Goal: Transaction & Acquisition: Purchase product/service

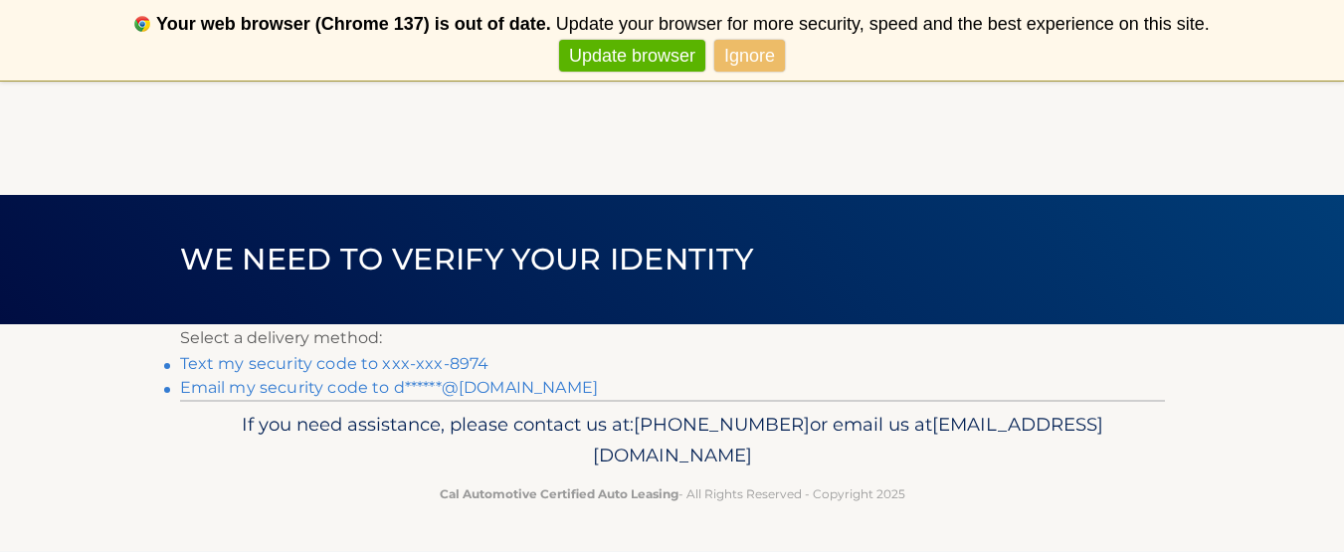
scroll to position [81, 0]
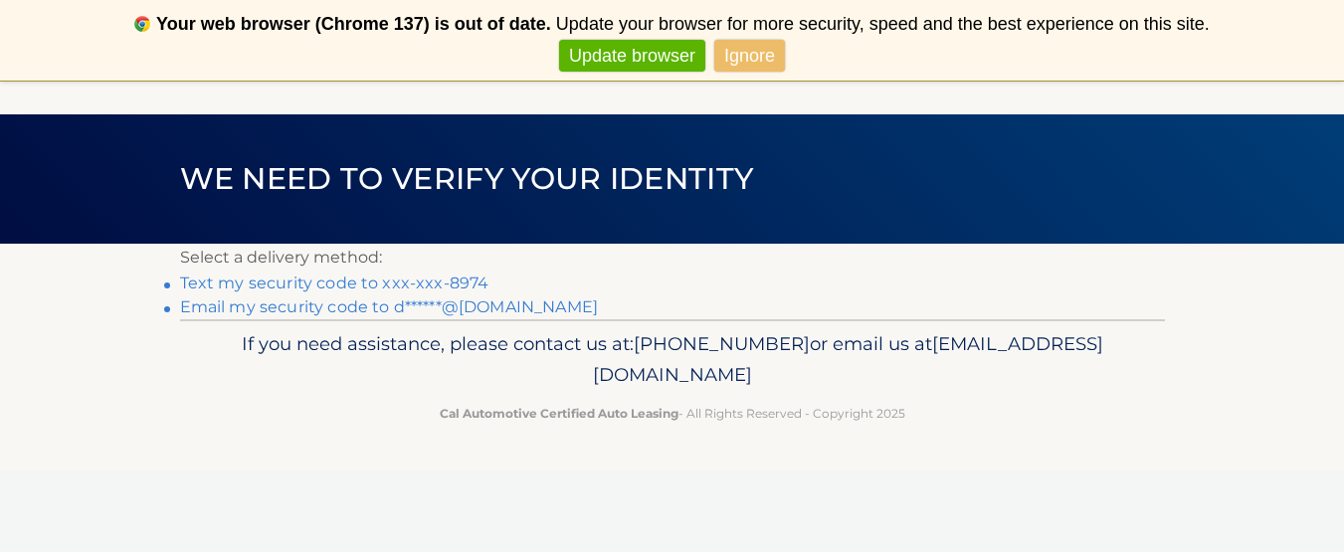
click at [210, 284] on link "Text my security code to xxx-xxx-8974" at bounding box center [334, 283] width 309 height 19
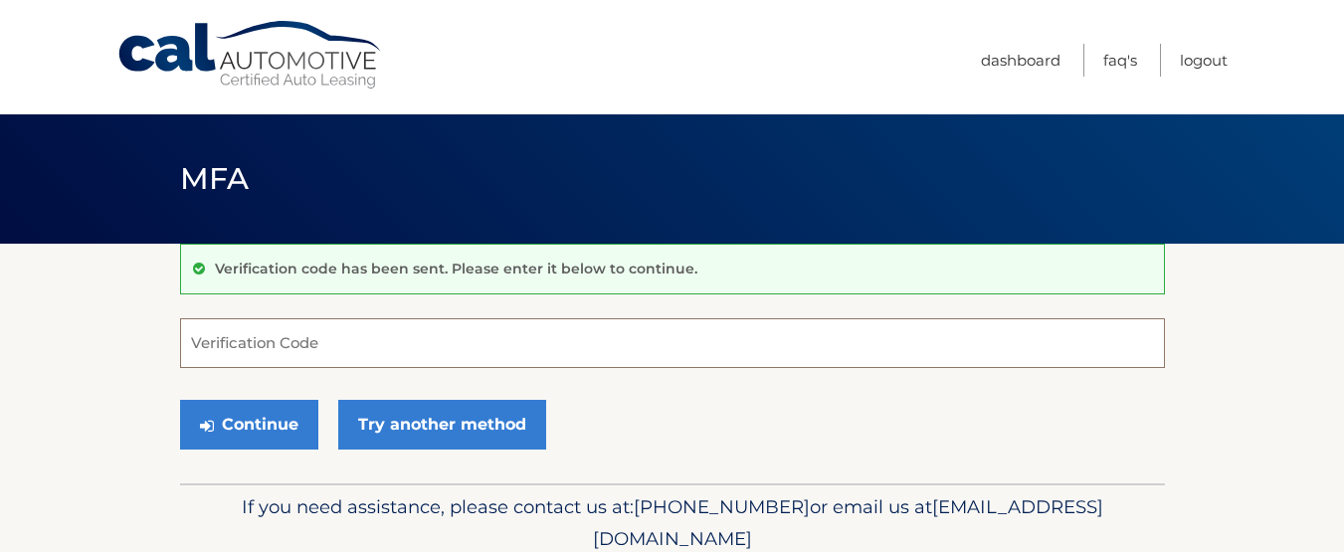
click at [269, 352] on input "Verification Code" at bounding box center [672, 343] width 985 height 50
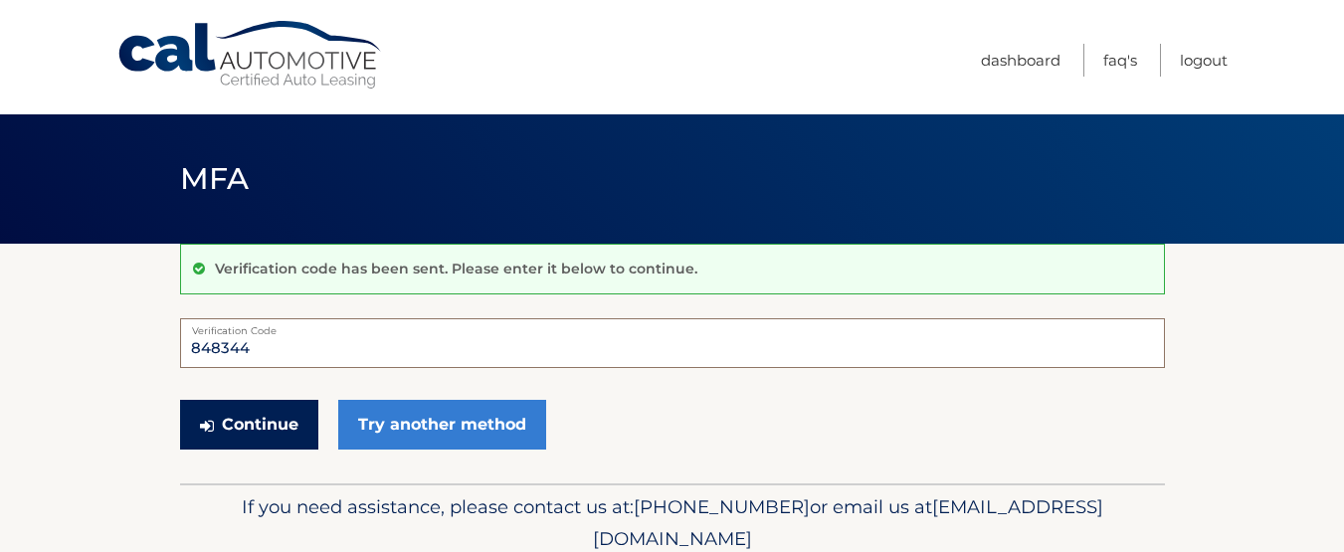
type input "848344"
click at [252, 424] on button "Continue" at bounding box center [249, 425] width 138 height 50
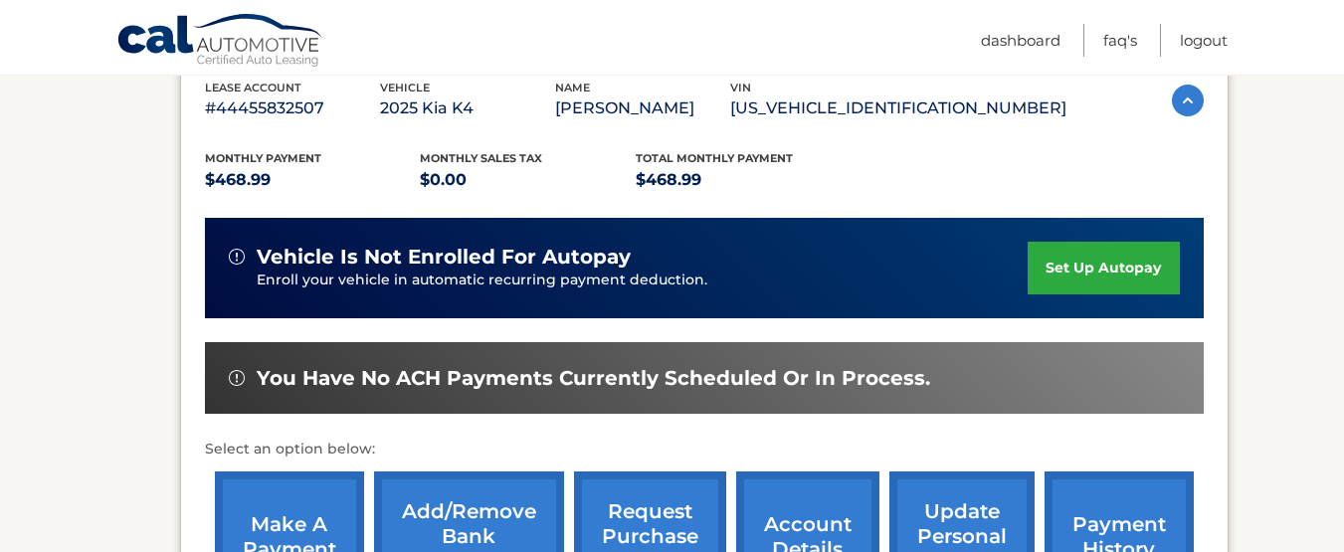
scroll to position [436, 0]
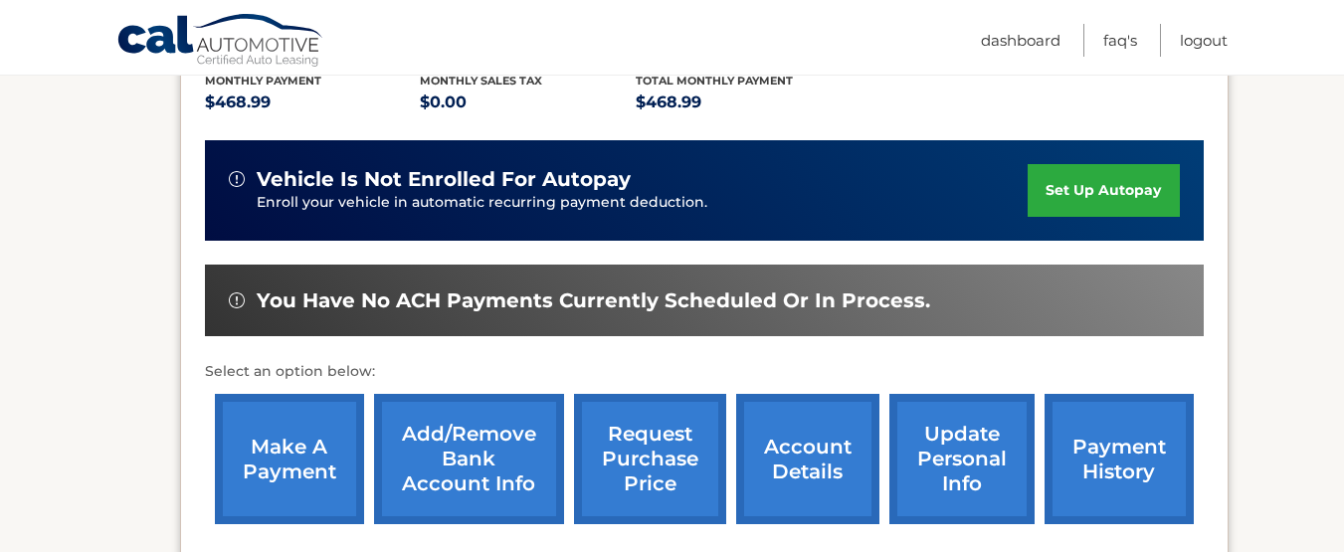
click at [268, 450] on link "make a payment" at bounding box center [289, 459] width 149 height 130
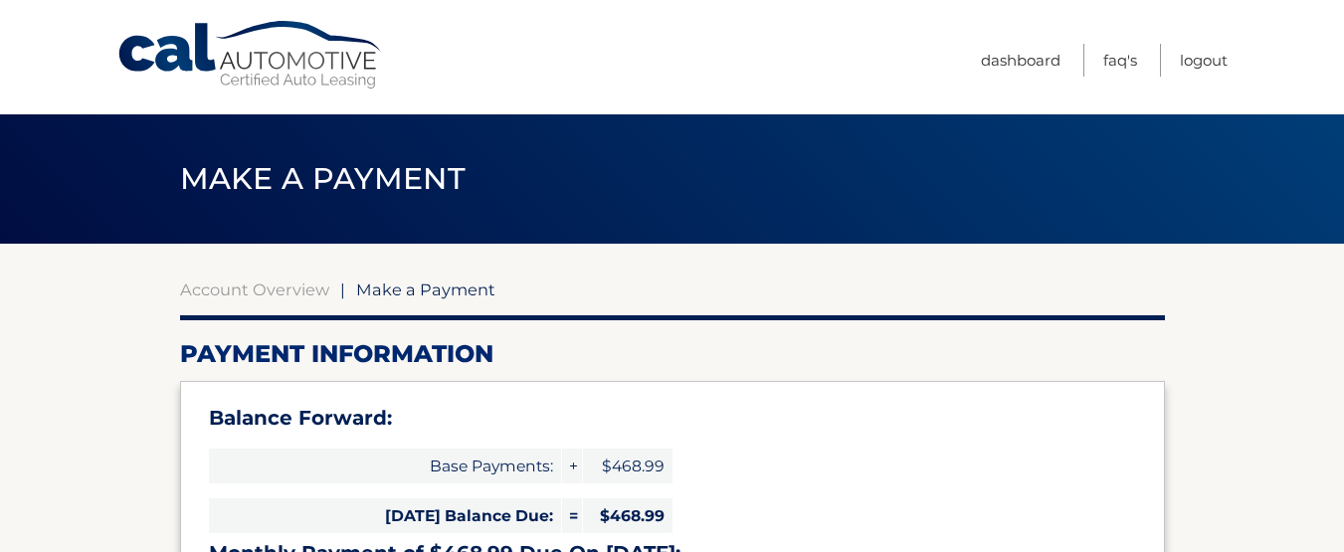
select select "MTU2NDcxOGMtMTIzYS00M2EwLTk2MDMtM2RlNWI2NzAwNDlj"
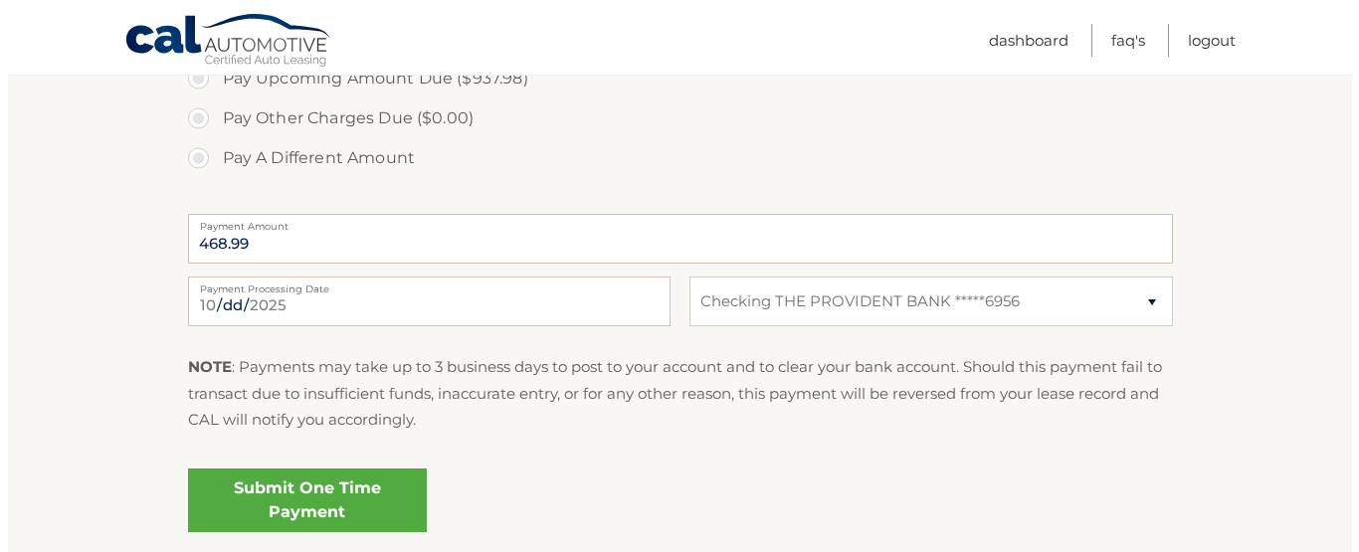
scroll to position [797, 0]
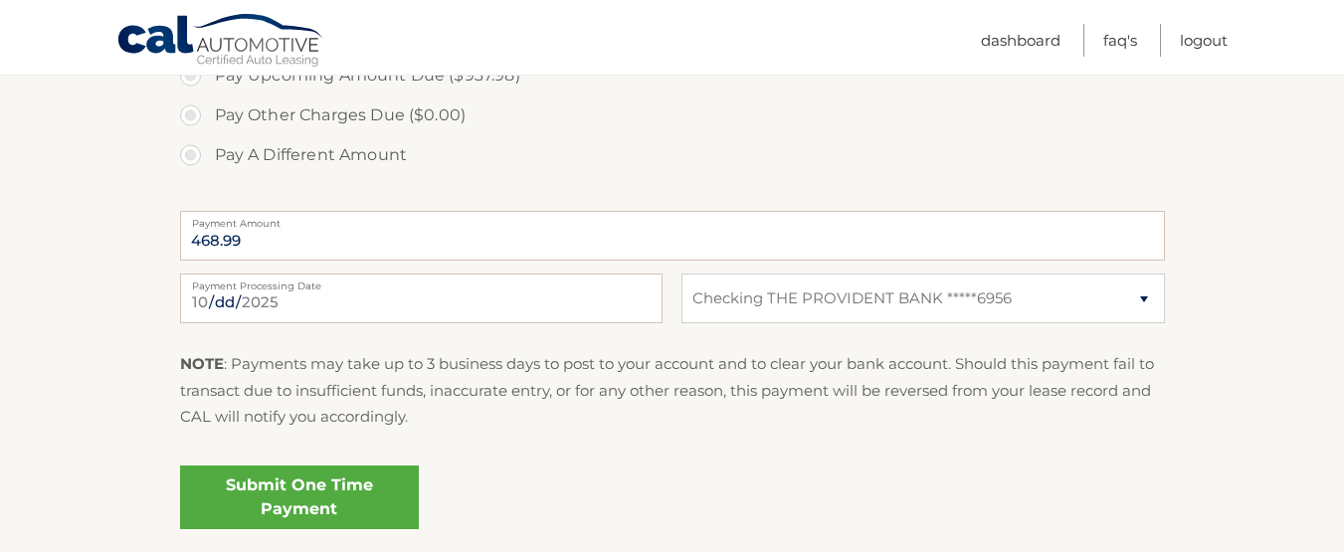
click at [303, 505] on link "Submit One Time Payment" at bounding box center [299, 498] width 239 height 64
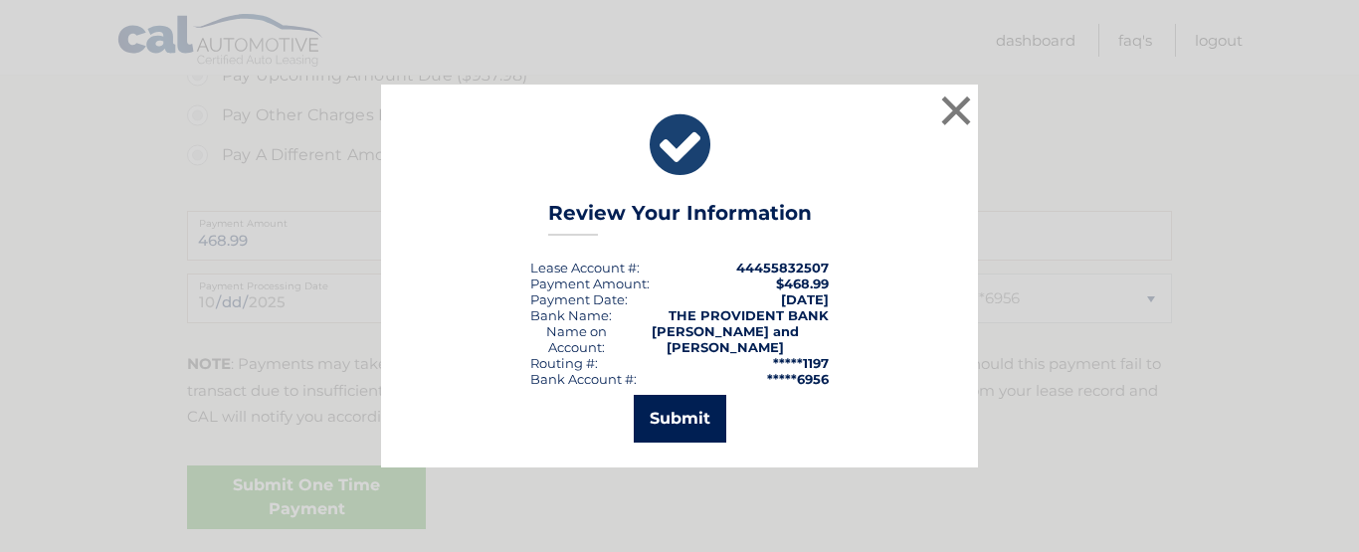
click at [674, 404] on button "Submit" at bounding box center [680, 419] width 93 height 48
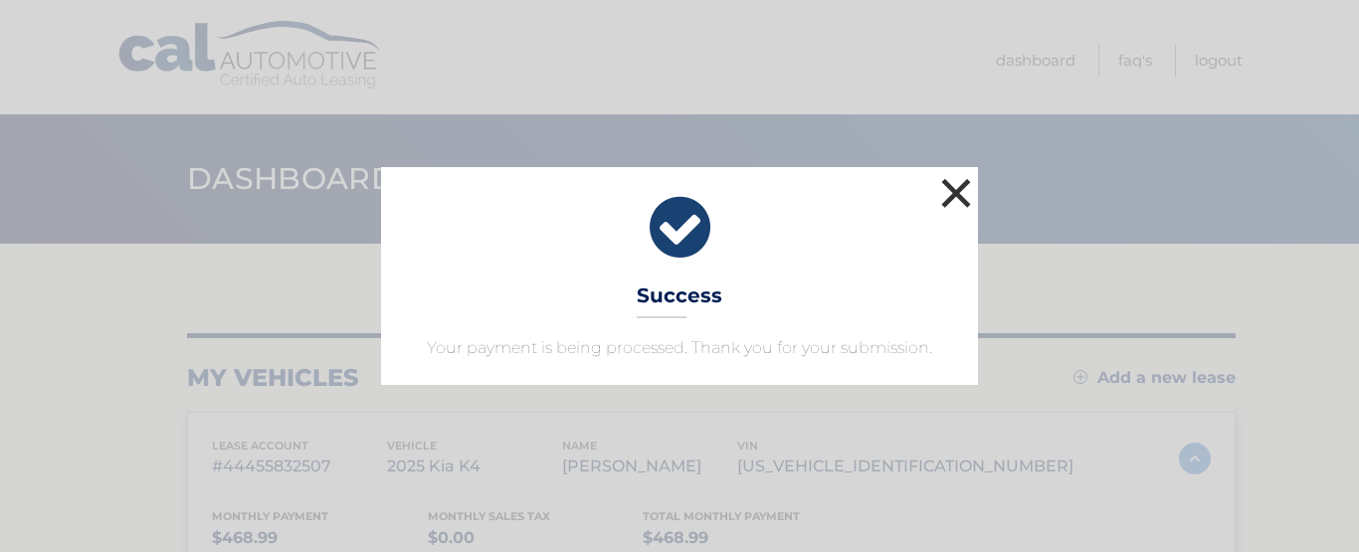
click at [958, 190] on button "×" at bounding box center [956, 193] width 40 height 40
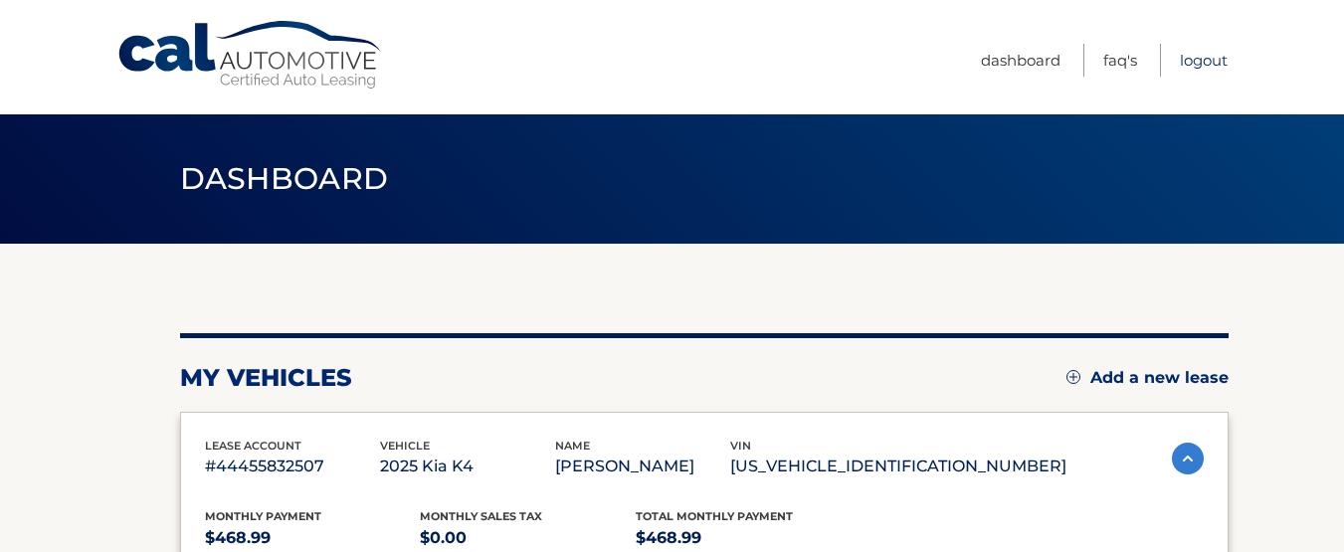
click at [1192, 59] on link "Logout" at bounding box center [1204, 60] width 48 height 33
